Goal: Task Accomplishment & Management: Use online tool/utility

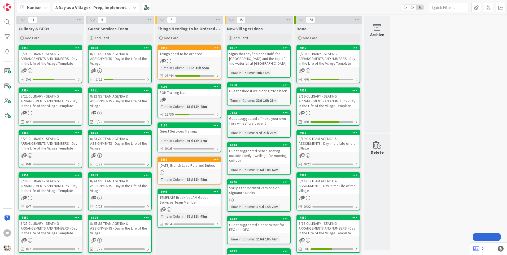
click at [51, 50] on div "8/21 CULINARY - SEATING ARRANGEMENTS AND NUMBERS - Day in the Life of the Villa…" at bounding box center [50, 58] width 63 height 16
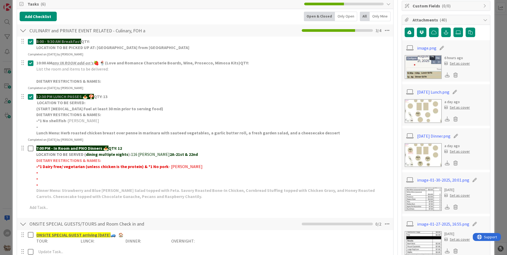
click at [421, 153] on img at bounding box center [422, 155] width 37 height 24
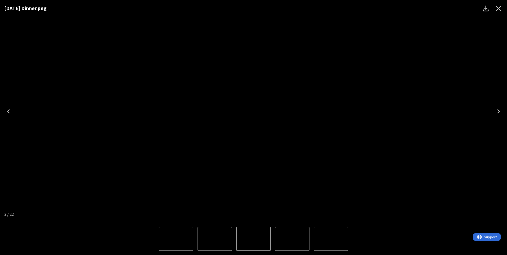
click at [499, 11] on icon "Close" at bounding box center [498, 8] width 8 height 8
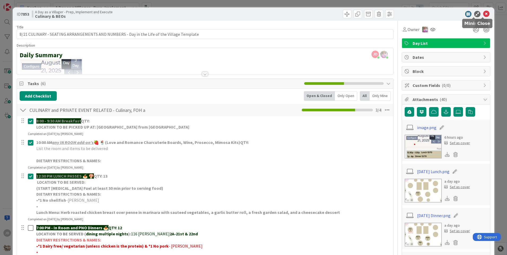
click at [483, 14] on icon at bounding box center [486, 14] width 6 height 6
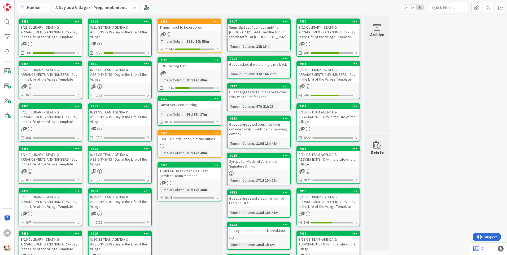
click at [131, 33] on div "8/21 GS TEAM AGENDA & ASSIGNMENTS - Day in the Life of the Village" at bounding box center [120, 32] width 63 height 16
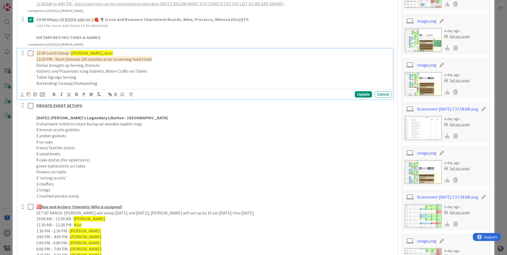
click at [31, 54] on icon at bounding box center [32, 53] width 8 height 6
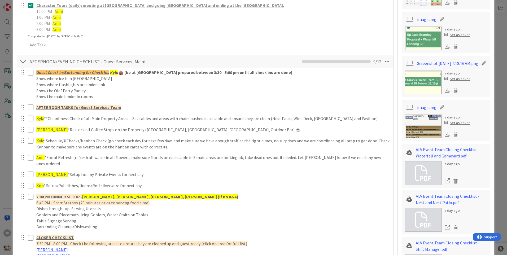
scroll to position [557, 0]
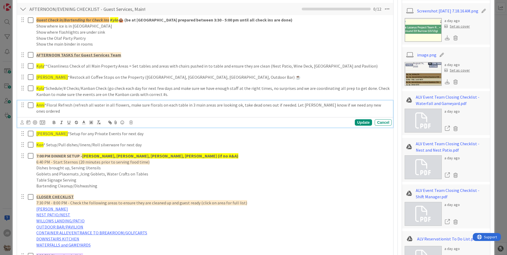
click at [29, 105] on icon at bounding box center [32, 105] width 8 height 6
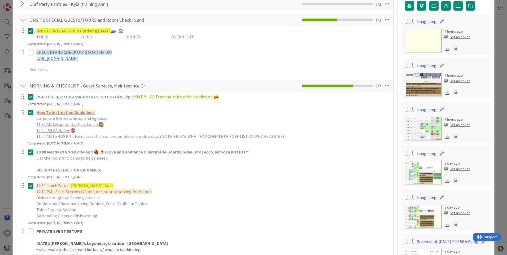
scroll to position [0, 0]
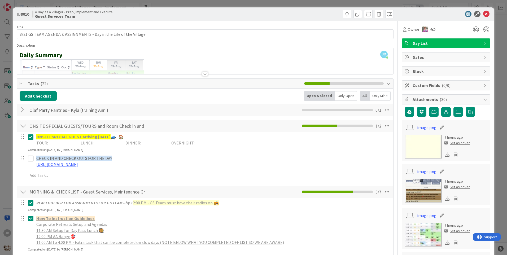
click at [24, 110] on div at bounding box center [23, 110] width 7 height 10
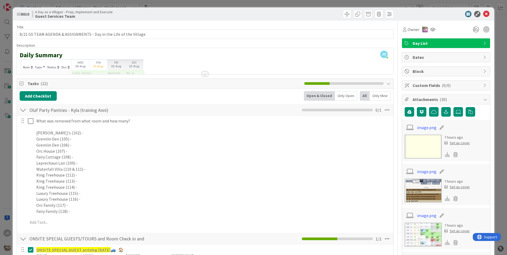
scroll to position [53, 0]
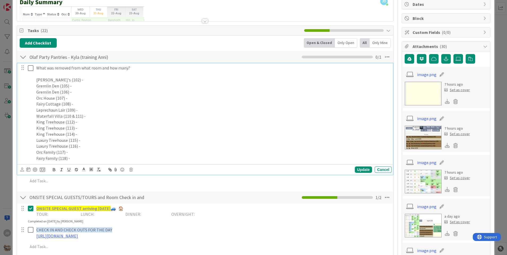
click at [90, 162] on div "What was removed from what room and how many? Bokee's (102) - Gremlin Den (105)…" at bounding box center [212, 113] width 357 height 100
click at [107, 156] on p "Fairy Family (118) - Diet Coke 2x, Honey Cashew 1x," at bounding box center [212, 158] width 353 height 6
click at [168, 160] on p "Fairy Family (118) - Diet Coke 2x, Honey Glazed Cashew 1x," at bounding box center [212, 158] width 353 height 6
click at [357, 169] on div "Update" at bounding box center [363, 169] width 17 height 6
click at [29, 67] on icon at bounding box center [32, 68] width 8 height 6
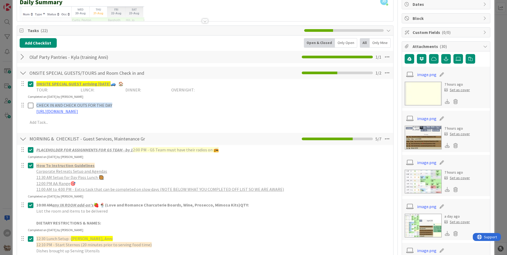
scroll to position [0, 0]
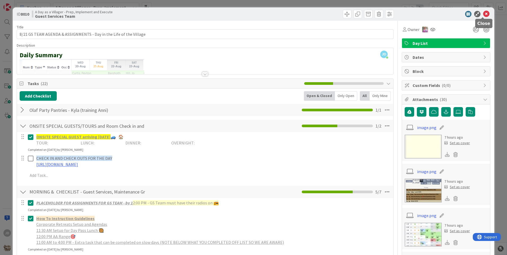
click at [483, 15] on icon at bounding box center [486, 14] width 6 height 6
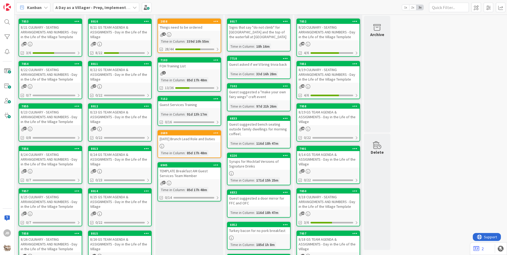
click at [116, 39] on div "8/21 GS TEAM AGENDA & ASSIGNMENTS - Day in the Life of the Village" at bounding box center [120, 32] width 63 height 16
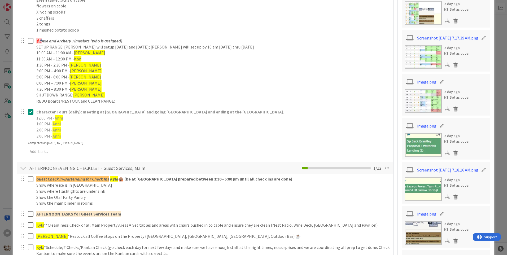
scroll to position [451, 0]
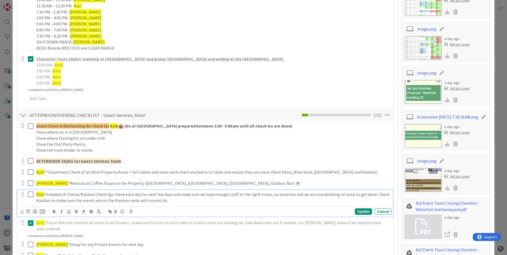
click at [29, 193] on icon at bounding box center [32, 194] width 8 height 6
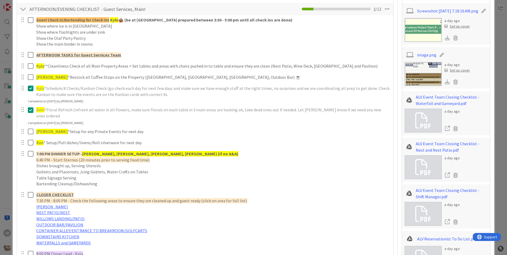
scroll to position [610, 0]
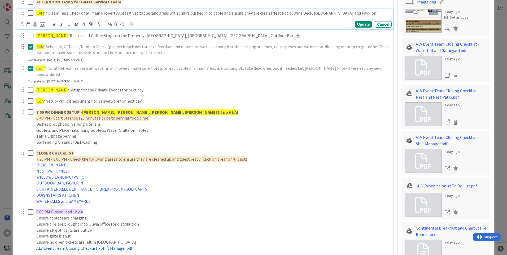
click at [31, 12] on icon at bounding box center [32, 13] width 8 height 6
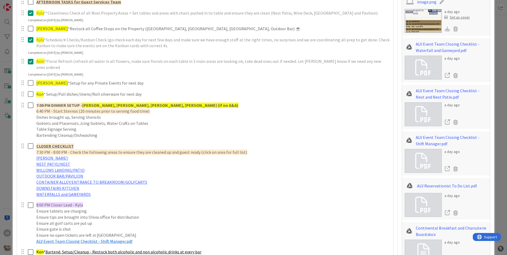
click at [31, 12] on icon at bounding box center [32, 13] width 8 height 6
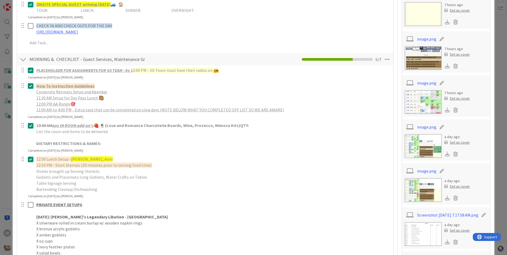
scroll to position [0, 0]
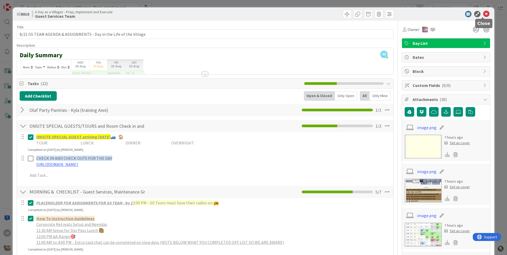
click at [483, 13] on icon at bounding box center [486, 14] width 6 height 6
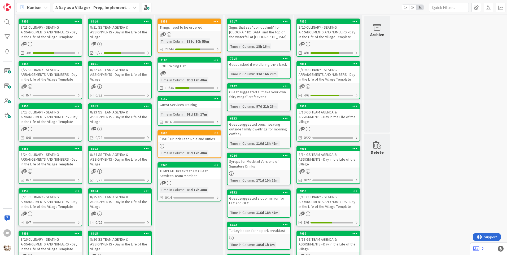
click at [192, 26] on div "Things need to be ordered" at bounding box center [189, 27] width 63 height 7
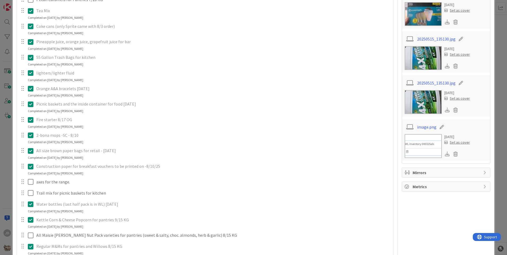
scroll to position [159, 0]
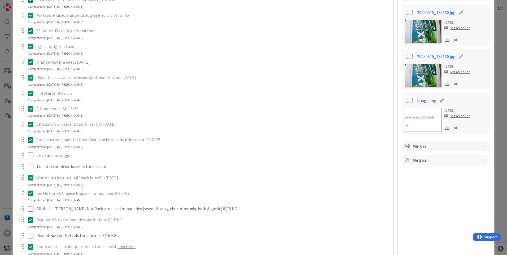
click at [74, 196] on p "Kettle Corn & Cheese Popcorn for pantries 9/15 KG" at bounding box center [212, 193] width 353 height 6
click at [91, 196] on p "Kettle Corn & Cheese Popcorn for pantries 9/15 KG" at bounding box center [212, 193] width 353 height 6
click at [28, 196] on icon at bounding box center [32, 193] width 8 height 6
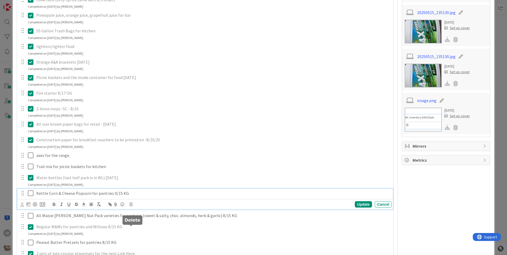
click at [131, 206] on icon at bounding box center [130, 205] width 3 height 4
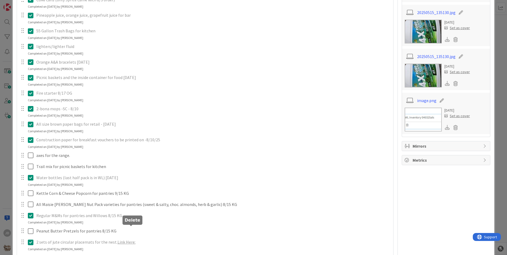
click at [148, 198] on div "Kettle Corn & Cheese Popcorn for pantries 9/15 KG Are you sure you want to dele…" at bounding box center [205, 193] width 376 height 9
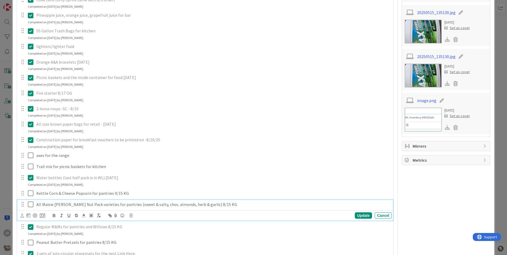
click at [47, 208] on p "All Maisie [PERSON_NAME] Nut Pack varieties for pantries (sweet & salty, choc. …" at bounding box center [212, 204] width 353 height 6
click at [131, 217] on icon at bounding box center [130, 216] width 3 height 4
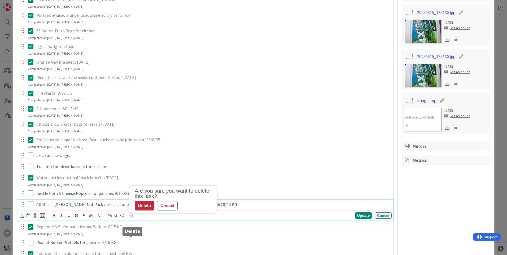
click at [141, 210] on div "Delete" at bounding box center [145, 206] width 20 height 10
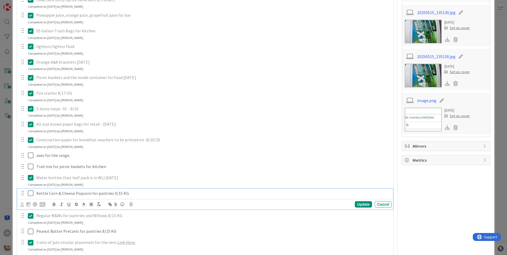
click at [94, 196] on p "Kettle Corn & Cheese Popcorn for pantries 9/15 KG" at bounding box center [212, 193] width 353 height 6
click at [132, 206] on icon at bounding box center [130, 205] width 3 height 4
click at [144, 199] on div "Delete" at bounding box center [145, 195] width 20 height 10
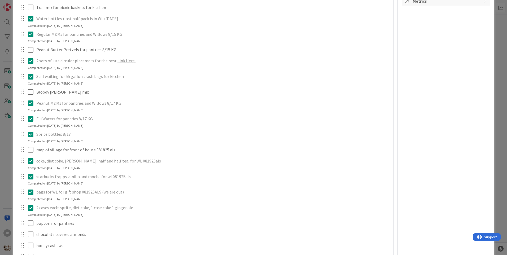
scroll to position [345, 0]
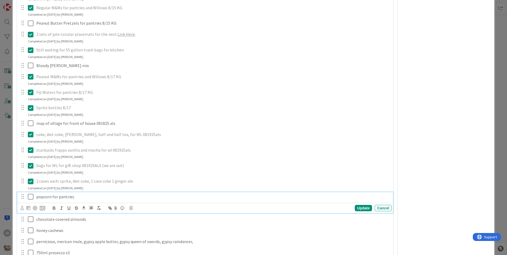
click at [69, 200] on p "popcorn for pantries" at bounding box center [212, 197] width 353 height 6
click at [129, 212] on div "Update Cancel" at bounding box center [205, 207] width 371 height 7
click at [129, 210] on icon at bounding box center [130, 208] width 3 height 4
click at [141, 203] on div "Delete" at bounding box center [145, 198] width 20 height 10
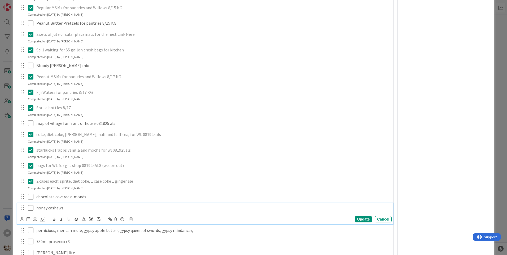
click at [58, 211] on p "honey cashews" at bounding box center [212, 208] width 353 height 6
click at [129, 221] on icon at bounding box center [130, 219] width 3 height 4
click at [146, 214] on div "Delete" at bounding box center [145, 210] width 20 height 10
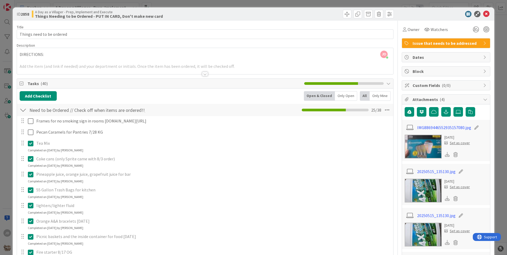
scroll to position [80, 0]
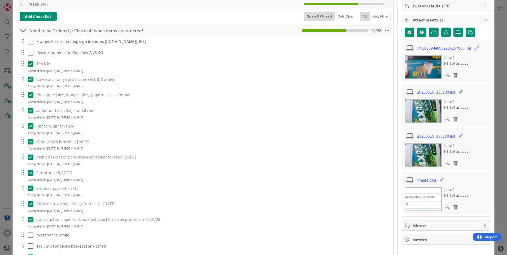
click at [47, 82] on p "Coke cans (only Sprite came with 8/3 order)" at bounding box center [212, 79] width 353 height 6
click at [104, 82] on p "Coke cans (only Sprite came with 8/3 order)" at bounding box center [212, 79] width 353 height 6
drag, startPoint x: 30, startPoint y: 105, endPoint x: 33, endPoint y: 105, distance: 3.2
click at [31, 82] on icon at bounding box center [32, 79] width 8 height 6
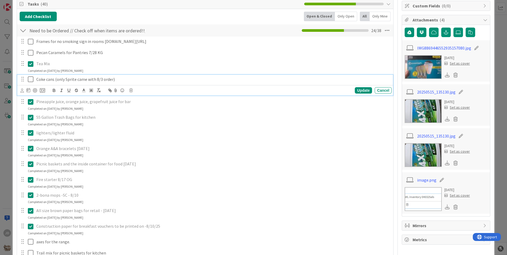
click at [56, 82] on p "Coke cans (only Sprite came with 8/3 order)" at bounding box center [212, 79] width 353 height 6
click at [133, 94] on div "Update Cancel" at bounding box center [205, 90] width 371 height 7
click at [131, 92] on icon at bounding box center [130, 91] width 3 height 4
click at [148, 118] on div "Delete" at bounding box center [145, 113] width 20 height 10
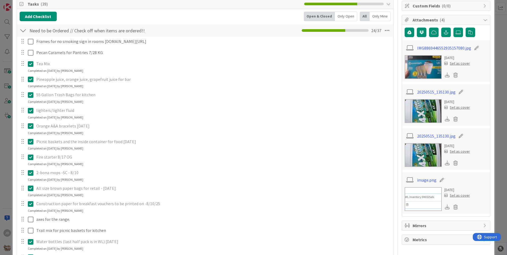
click at [69, 99] on div "55 Gallon Trash Bags for kitchen" at bounding box center [212, 94] width 357 height 9
click at [30, 98] on icon at bounding box center [32, 95] width 8 height 6
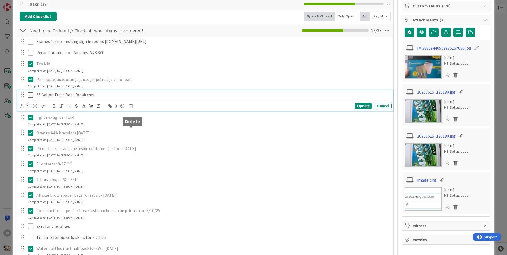
click at [130, 108] on icon at bounding box center [130, 106] width 3 height 4
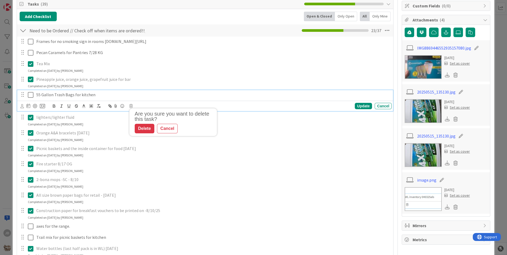
click at [56, 98] on p "55 Gallon Trash Bags for kitchen" at bounding box center [212, 95] width 353 height 6
click at [129, 110] on div "Are you sure you want to delete this task? Delete Cancel Update Cancel" at bounding box center [205, 105] width 371 height 7
click at [130, 108] on icon at bounding box center [130, 106] width 3 height 4
click at [145, 133] on div "Delete" at bounding box center [145, 129] width 20 height 10
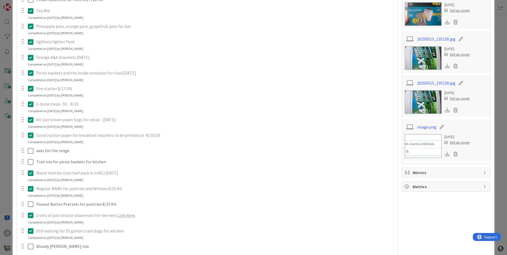
scroll to position [159, 0]
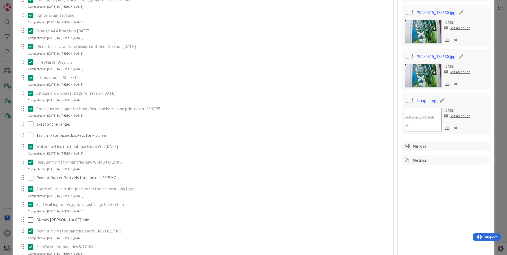
click at [28, 165] on icon at bounding box center [32, 162] width 8 height 6
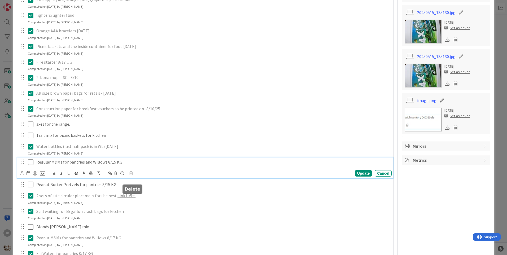
click at [130, 175] on icon at bounding box center [130, 173] width 3 height 4
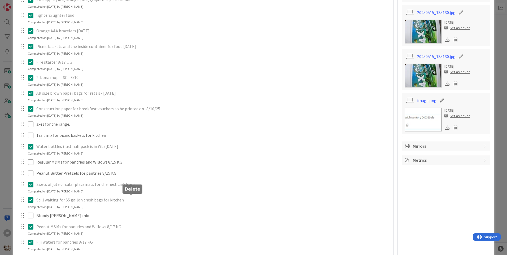
click at [141, 217] on div "Frames for no smoking sign in rooms [DOMAIN_NAME][URL] Update Cancel Pecan Cara…" at bounding box center [205, 212] width 371 height 510
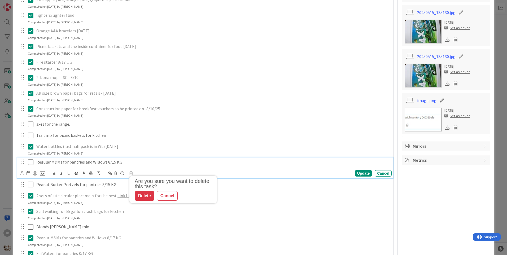
click at [87, 165] on p "Regular M&Ms for pantries and Willows 8/15 KG" at bounding box center [212, 162] width 353 height 6
click at [132, 175] on icon at bounding box center [130, 173] width 3 height 4
click at [139, 201] on div "Delete" at bounding box center [145, 196] width 20 height 10
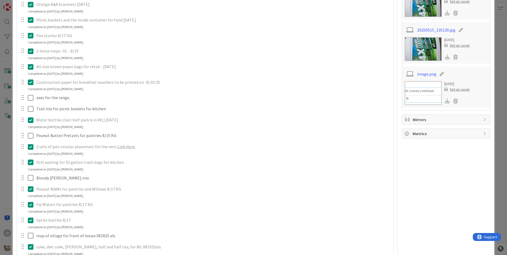
scroll to position [212, 0]
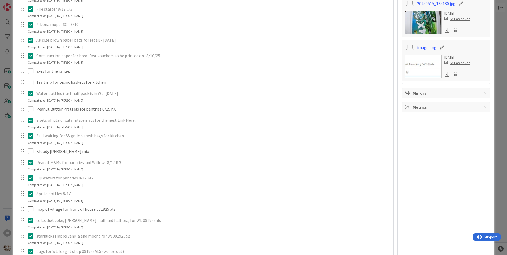
click at [31, 139] on icon at bounding box center [32, 136] width 8 height 6
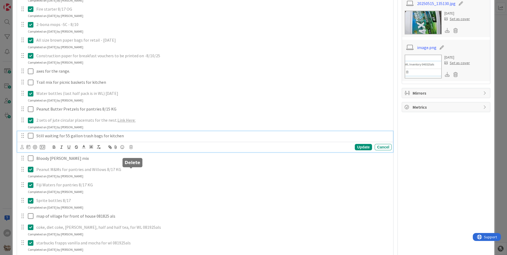
click at [130, 149] on icon at bounding box center [130, 147] width 3 height 4
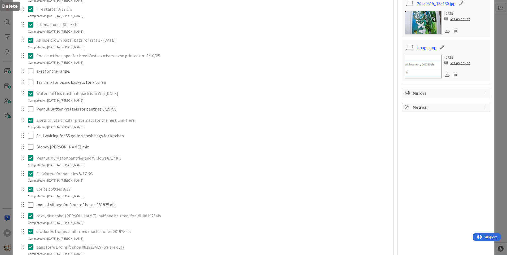
click at [145, 193] on div "Frames for no smoking sign in rooms [DOMAIN_NAME][URL] Update Cancel Pecan Cara…" at bounding box center [205, 151] width 371 height 494
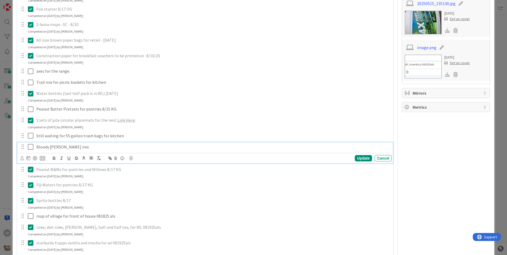
click at [78, 152] on div "Bloody [PERSON_NAME] mix" at bounding box center [212, 146] width 357 height 9
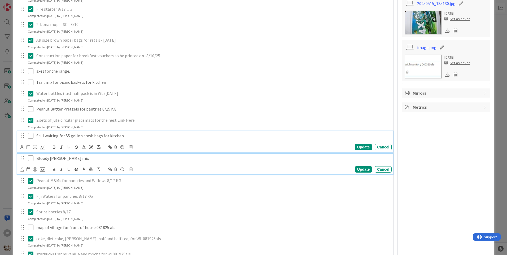
click at [110, 139] on p "Still waiting for 55 gallon trash bags for kitchen" at bounding box center [212, 136] width 353 height 6
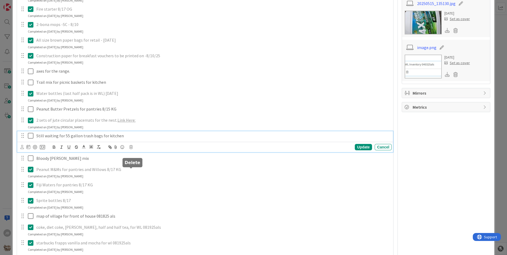
click at [130, 149] on icon at bounding box center [130, 147] width 3 height 4
click at [139, 174] on div "Delete" at bounding box center [145, 170] width 20 height 10
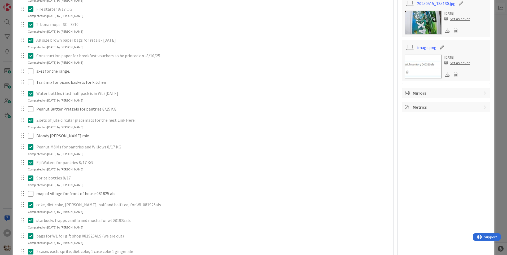
click at [32, 150] on icon at bounding box center [32, 147] width 8 height 6
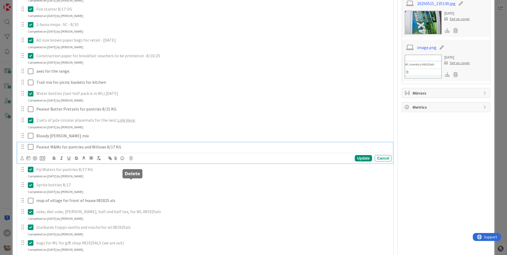
click at [130, 160] on icon at bounding box center [130, 158] width 3 height 4
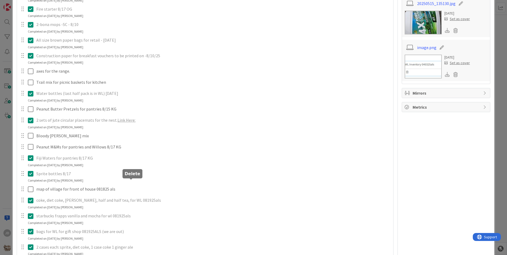
click at [138, 205] on div "Frames for no smoking sign in rooms [DOMAIN_NAME][URL] Update Cancel Pecan Cara…" at bounding box center [205, 143] width 371 height 479
click at [102, 163] on div "Fiji Waters for pantries 8/17 KG" at bounding box center [212, 157] width 357 height 9
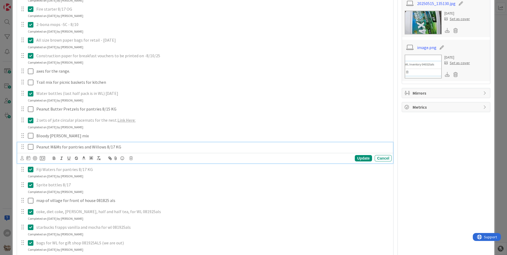
click at [103, 150] on p "Peanut M&Ms for pantries and Willows 8/17 KG" at bounding box center [212, 147] width 353 height 6
click at [129, 160] on icon at bounding box center [130, 158] width 3 height 4
click at [138, 186] on div "Delete" at bounding box center [145, 181] width 20 height 10
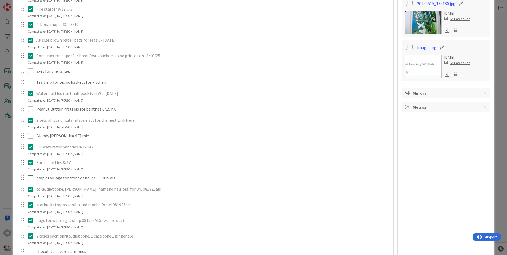
click at [32, 166] on icon at bounding box center [32, 162] width 8 height 6
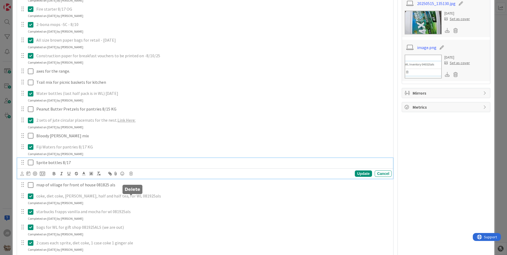
click at [131, 175] on icon at bounding box center [130, 174] width 3 height 4
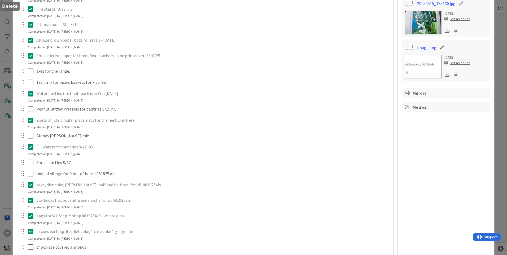
click at [143, 215] on div "Frames for no smoking sign in rooms [DOMAIN_NAME][URL] Update Cancel Pecan Cara…" at bounding box center [205, 135] width 371 height 463
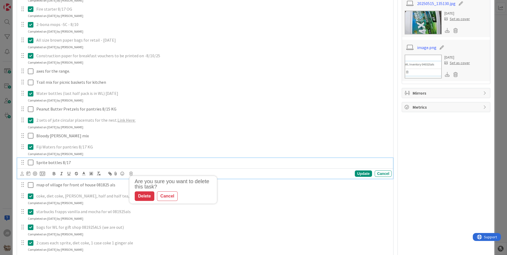
click at [81, 167] on div "Sprite bottles 8/17" at bounding box center [212, 162] width 357 height 9
click at [132, 177] on div "Are you sure you want to delete this task? Delete Cancel Update Cancel" at bounding box center [205, 173] width 371 height 7
click at [130, 175] on icon at bounding box center [130, 174] width 3 height 4
click at [140, 201] on div "Delete" at bounding box center [145, 196] width 20 height 10
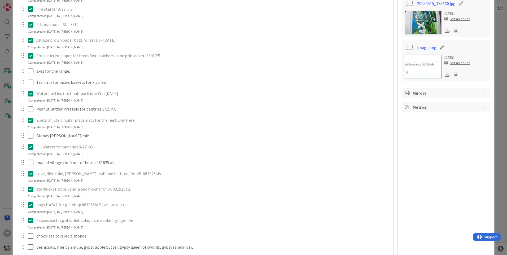
scroll to position [265, 0]
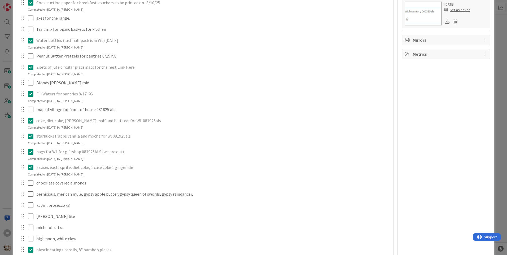
click at [105, 139] on p "starbucks frapps vanilla and mocha for wl 081925als" at bounding box center [212, 136] width 353 height 6
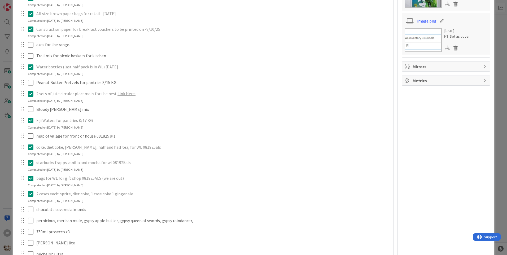
scroll to position [292, 0]
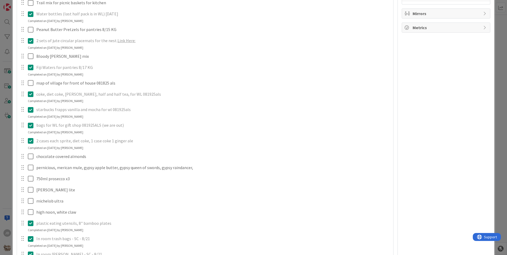
click at [67, 144] on p "2 cases each: sprite, diet coke, 1 case coke 1 ginger ale" at bounding box center [212, 141] width 353 height 6
click at [45, 144] on p "2 cases each: sprite, diet coke, 1 case coke 1 ginger ale" at bounding box center [212, 141] width 353 height 6
drag, startPoint x: 45, startPoint y: 165, endPoint x: 40, endPoint y: 166, distance: 4.4
click at [40, 144] on p "2 cases each: sprite, diet coke, 1 case coke 1 ginger ale" at bounding box center [212, 141] width 353 height 6
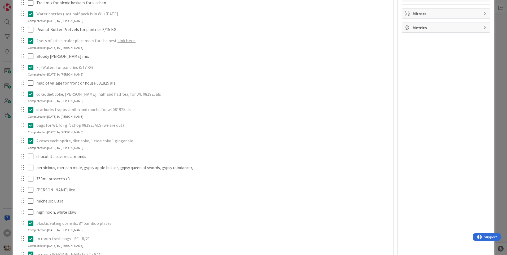
click at [31, 144] on icon at bounding box center [32, 141] width 8 height 6
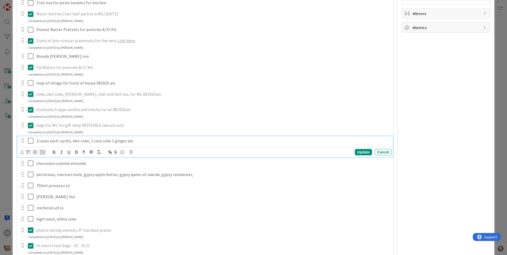
click at [50, 144] on p "2 cases each: sprite, diet coke, 1 case coke 1 ginger ale" at bounding box center [212, 141] width 353 height 6
drag, startPoint x: 72, startPoint y: 166, endPoint x: 61, endPoint y: 165, distance: 10.9
click at [61, 144] on p "2 cases each: sprite, diet coke, 1 case coke 1 ginger ale" at bounding box center [212, 141] width 353 height 6
drag, startPoint x: 98, startPoint y: 165, endPoint x: 79, endPoint y: 163, distance: 18.9
click at [79, 144] on p "2 cases each: diet coke, 1 case coke 1 ginger ale" at bounding box center [212, 141] width 353 height 6
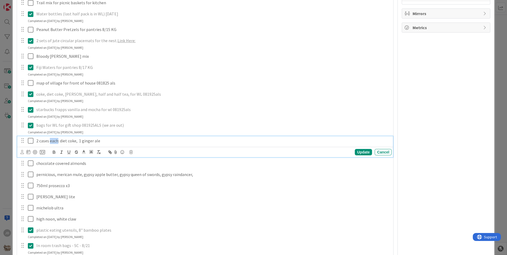
drag, startPoint x: 58, startPoint y: 164, endPoint x: 50, endPoint y: 166, distance: 8.3
click at [50, 144] on p "2 cases each: diet coke, 1 ginger ale" at bounding box center [212, 141] width 353 height 6
click at [361, 155] on div "Update" at bounding box center [363, 152] width 17 height 6
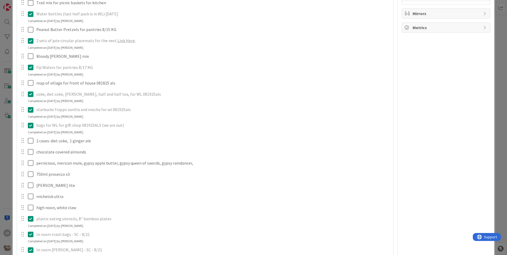
scroll to position [345, 0]
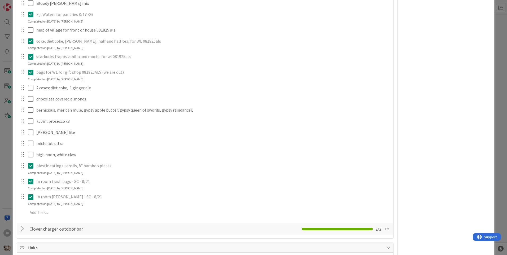
click at [130, 60] on p "starbucks frapps vanilla and mocha for wl 081925als" at bounding box center [212, 57] width 353 height 6
click at [32, 60] on icon at bounding box center [32, 57] width 8 height 6
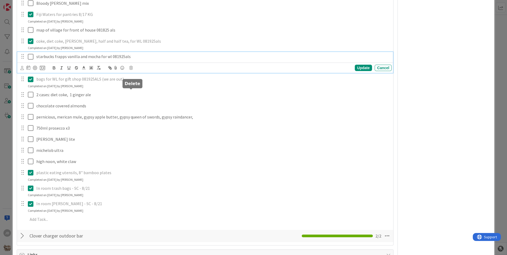
click at [132, 70] on icon at bounding box center [130, 68] width 3 height 4
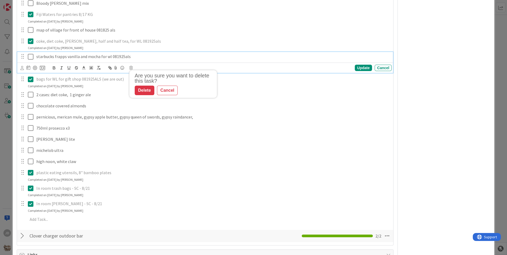
click at [100, 60] on p "starbucks frapps vanilla and mocha for wl 081925als" at bounding box center [212, 57] width 353 height 6
click at [131, 70] on icon at bounding box center [130, 68] width 3 height 4
click at [138, 95] on div "Delete" at bounding box center [145, 91] width 20 height 10
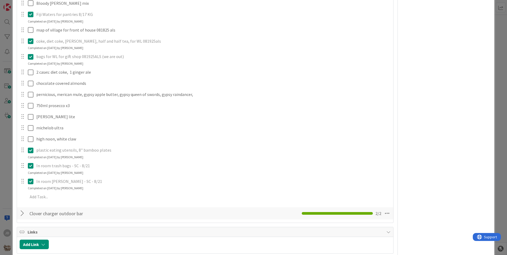
click at [31, 44] on icon at bounding box center [32, 41] width 8 height 6
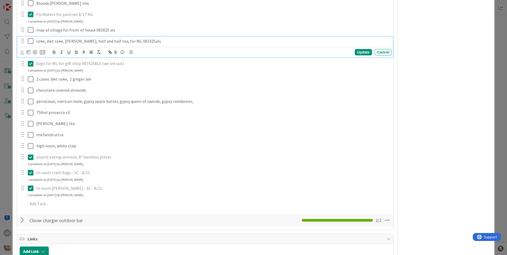
click at [41, 44] on p "coke, diet coke, [PERSON_NAME], half and half tea, for WL 081925als" at bounding box center [212, 41] width 353 height 6
click at [47, 44] on p "coke, diet coke, [PERSON_NAME], half and half tea, for WL 081925als" at bounding box center [212, 41] width 353 height 6
drag, startPoint x: 46, startPoint y: 65, endPoint x: 36, endPoint y: 67, distance: 10.8
click at [36, 44] on p "coke, diet coke, [PERSON_NAME], half and half tea, for WL 081925als" at bounding box center [212, 41] width 353 height 6
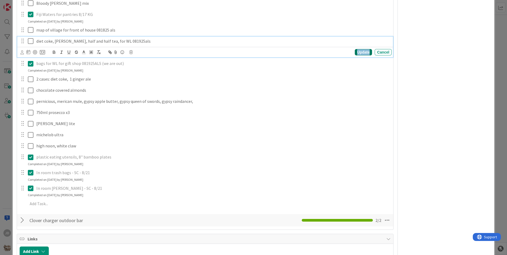
click at [357, 55] on div "Update" at bounding box center [363, 52] width 17 height 6
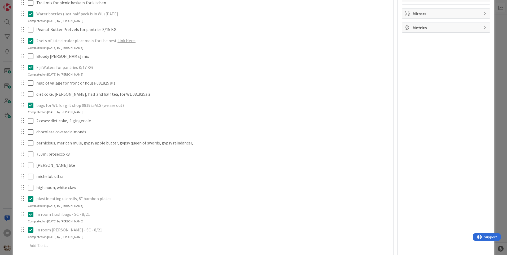
scroll to position [265, 0]
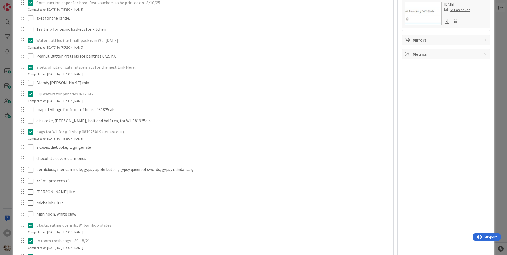
click at [31, 44] on icon at bounding box center [32, 40] width 8 height 6
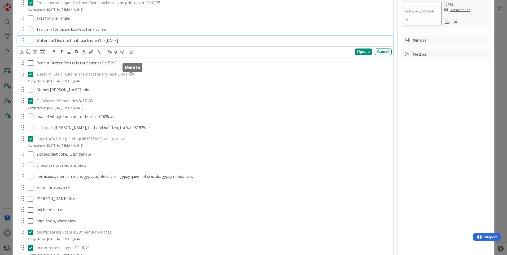
click at [132, 54] on icon at bounding box center [130, 52] width 3 height 4
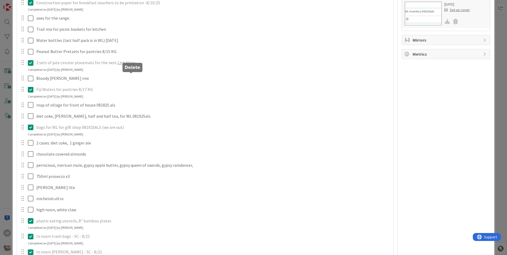
click at [144, 94] on div "Frames for no smoking sign in rooms [DOMAIN_NAME][URL] Update Cancel Pecan Cara…" at bounding box center [205, 62] width 371 height 423
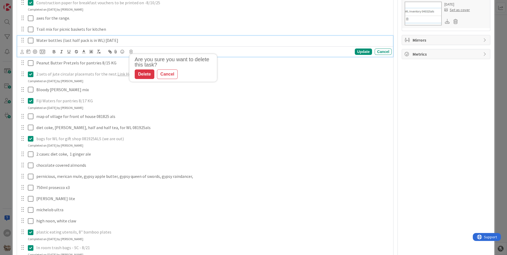
click at [101, 43] on p "Water bottles (last half pack is in WL) [DATE]" at bounding box center [212, 40] width 353 height 6
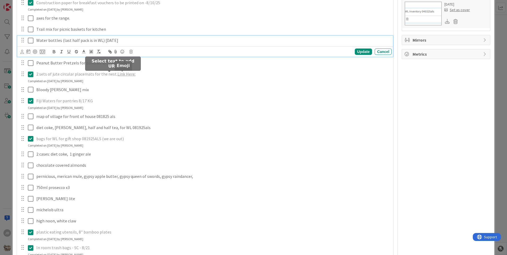
click at [131, 54] on icon at bounding box center [130, 52] width 3 height 4
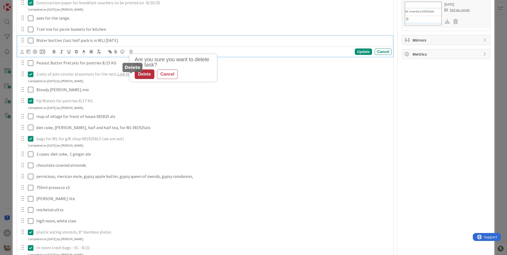
click at [144, 79] on div "Delete" at bounding box center [145, 74] width 20 height 10
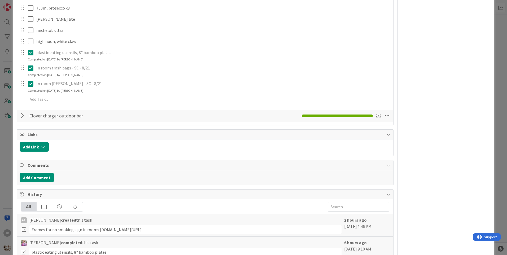
scroll to position [451, 0]
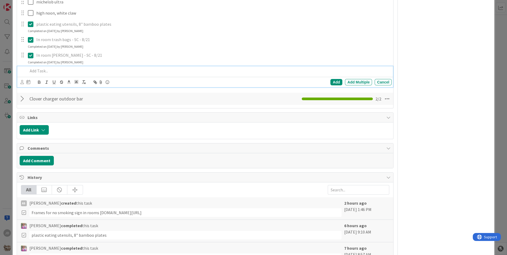
click at [38, 74] on p at bounding box center [209, 71] width 362 height 6
click at [330, 85] on div "Add" at bounding box center [336, 82] width 12 height 6
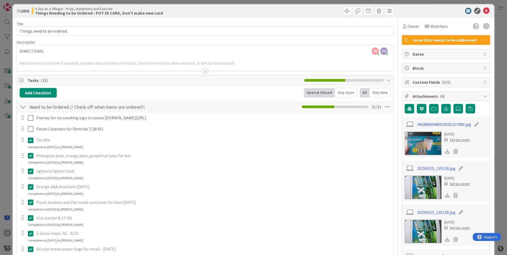
scroll to position [0, 0]
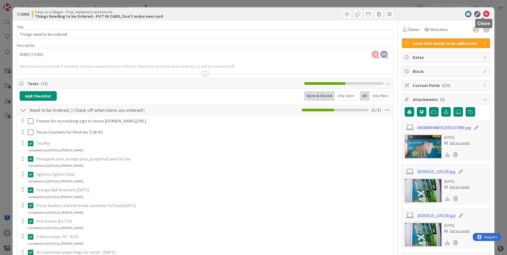
click at [483, 11] on icon at bounding box center [486, 14] width 6 height 6
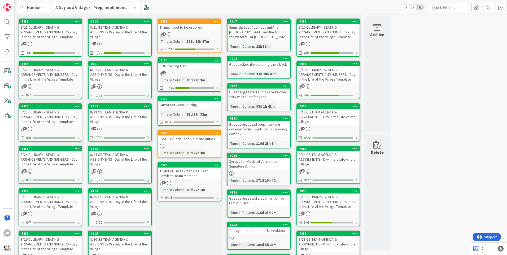
click at [60, 37] on div "8/21 CULINARY - SEATING ARRANGEMENTS AND NUMBERS - Day in the Life of the Villa…" at bounding box center [50, 32] width 63 height 16
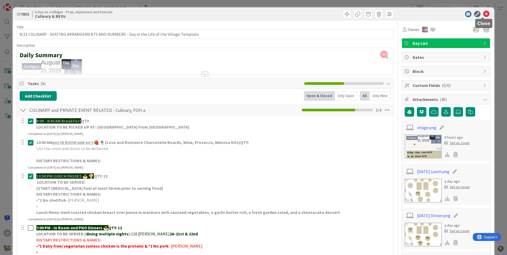
drag, startPoint x: 482, startPoint y: 11, endPoint x: 474, endPoint y: 16, distance: 10.1
click at [477, 14] on div at bounding box center [443, 14] width 94 height 6
click at [483, 14] on icon at bounding box center [486, 14] width 6 height 6
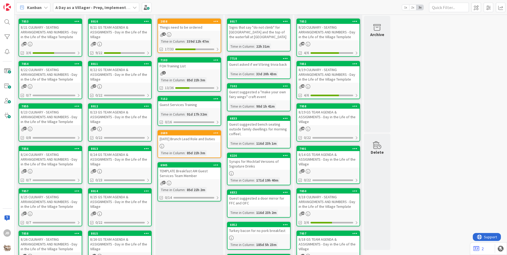
click at [117, 33] on div "8/21 GS TEAM AGENDA & ASSIGNMENTS - Day in the Life of the Village" at bounding box center [120, 32] width 63 height 16
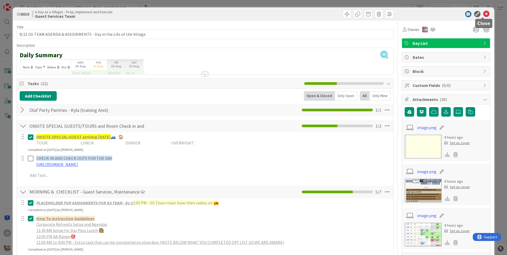
click at [483, 13] on icon at bounding box center [486, 14] width 6 height 6
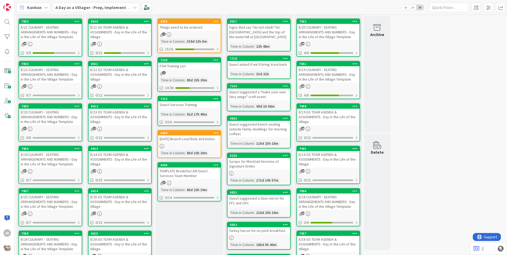
click at [186, 27] on div "Things need to be ordered" at bounding box center [189, 27] width 63 height 7
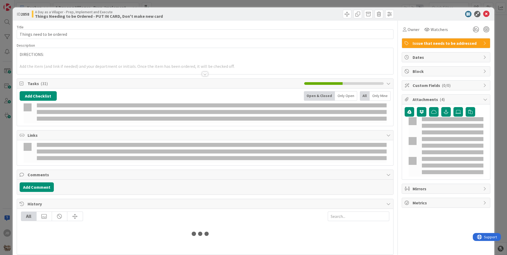
drag, startPoint x: 186, startPoint y: 27, endPoint x: 197, endPoint y: 64, distance: 39.2
drag, startPoint x: 197, startPoint y: 64, endPoint x: 177, endPoint y: 58, distance: 21.1
click at [216, 20] on div "ID 2858 A Day as a Villager - Prep, Implement and Execute Things Needing to be …" at bounding box center [253, 13] width 481 height 13
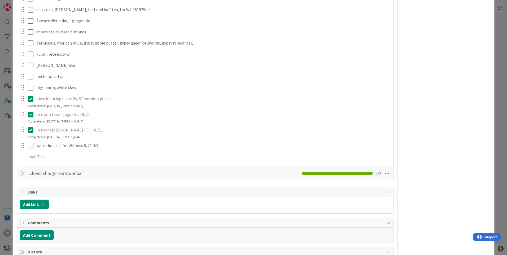
scroll to position [382, 0]
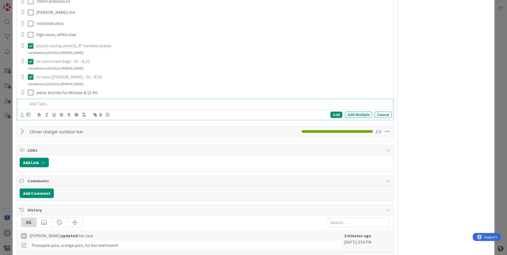
click at [43, 107] on p at bounding box center [209, 104] width 362 height 6
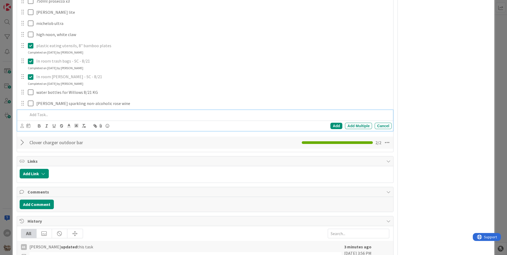
scroll to position [389, 0]
